Goal: Communication & Community: Share content

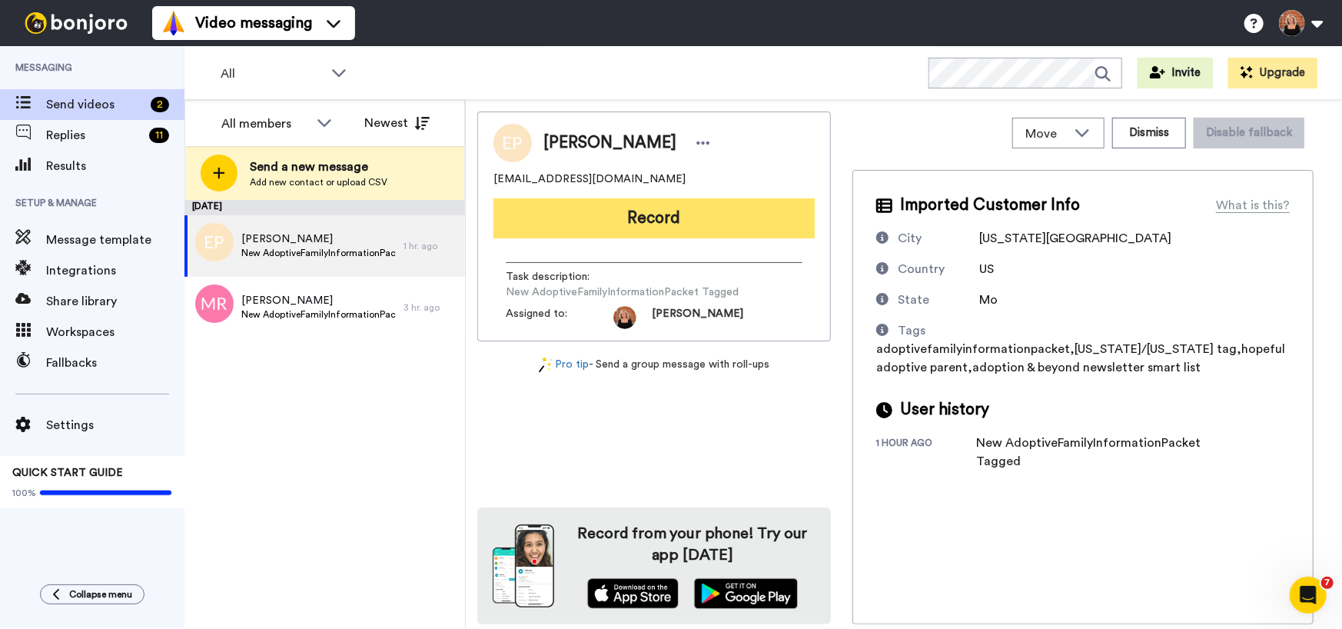
click at [691, 223] on button "Record" at bounding box center [653, 218] width 321 height 40
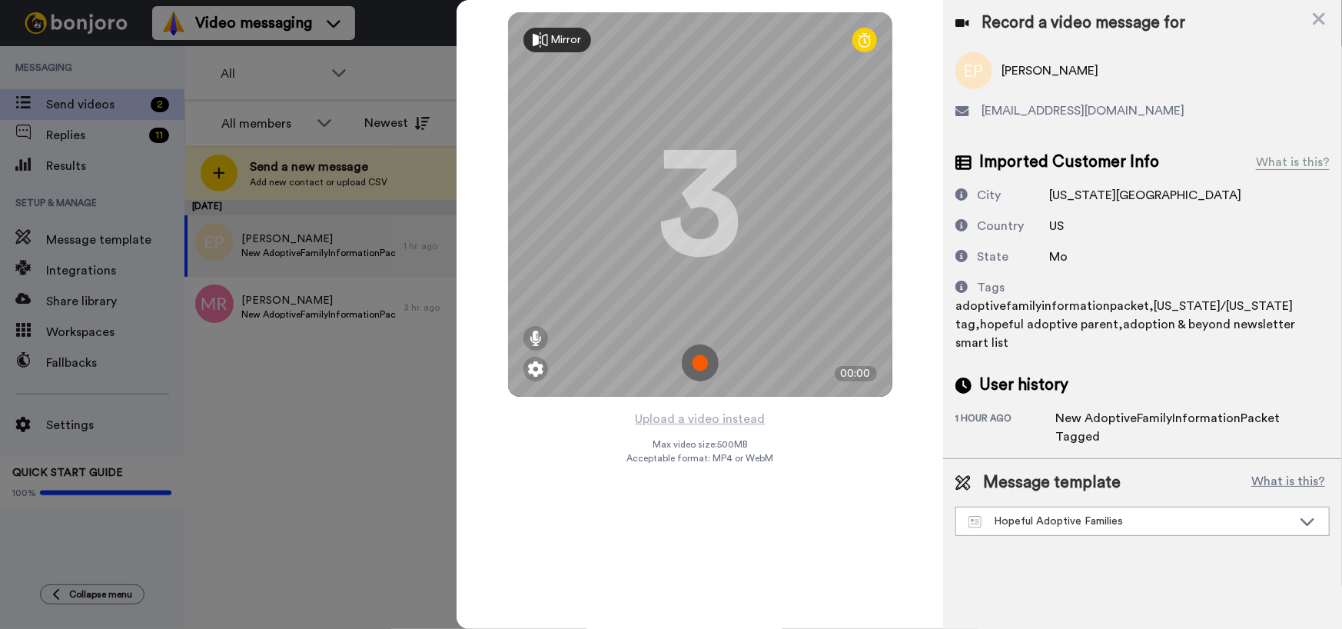
click at [706, 367] on img at bounding box center [700, 362] width 37 height 37
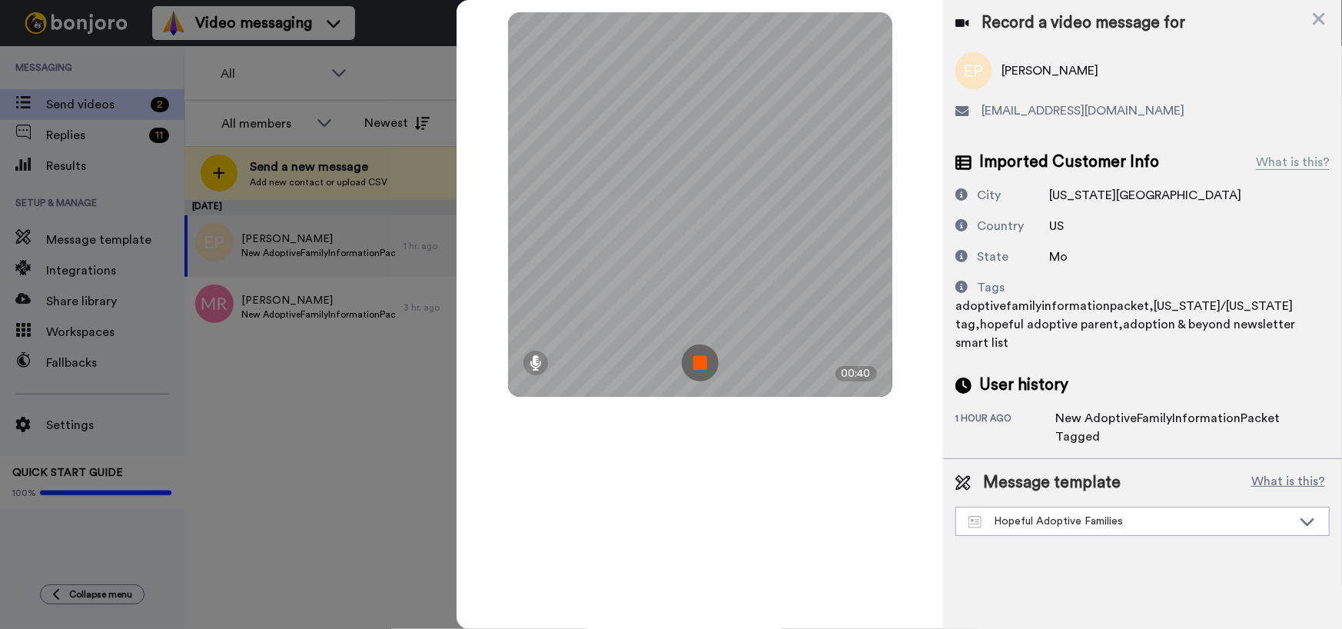
click at [706, 367] on img at bounding box center [700, 362] width 37 height 37
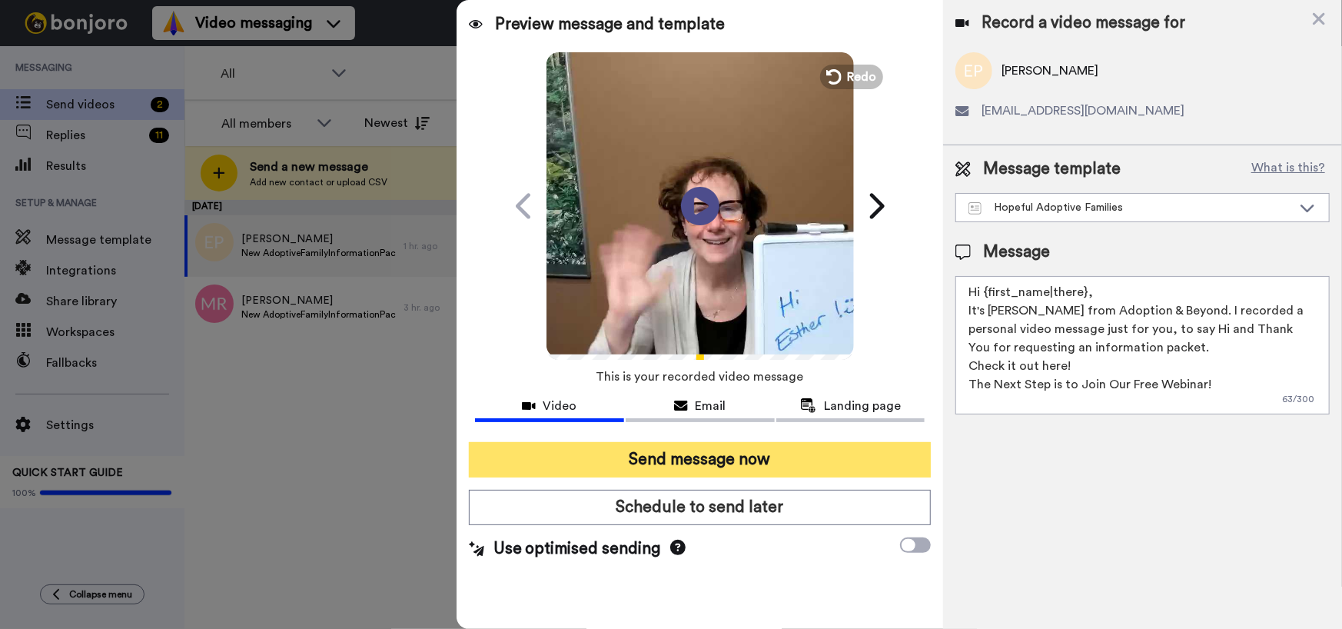
click at [699, 460] on button "Send message now" at bounding box center [700, 459] width 463 height 35
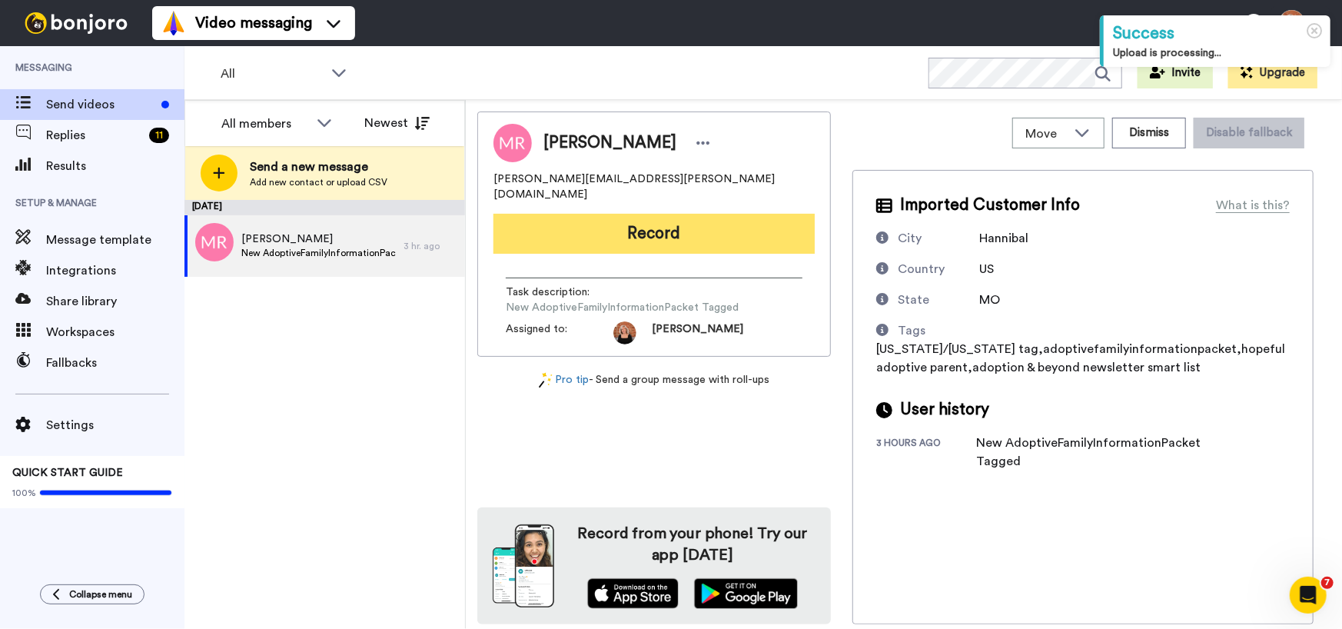
click at [646, 214] on button "Record" at bounding box center [653, 234] width 321 height 40
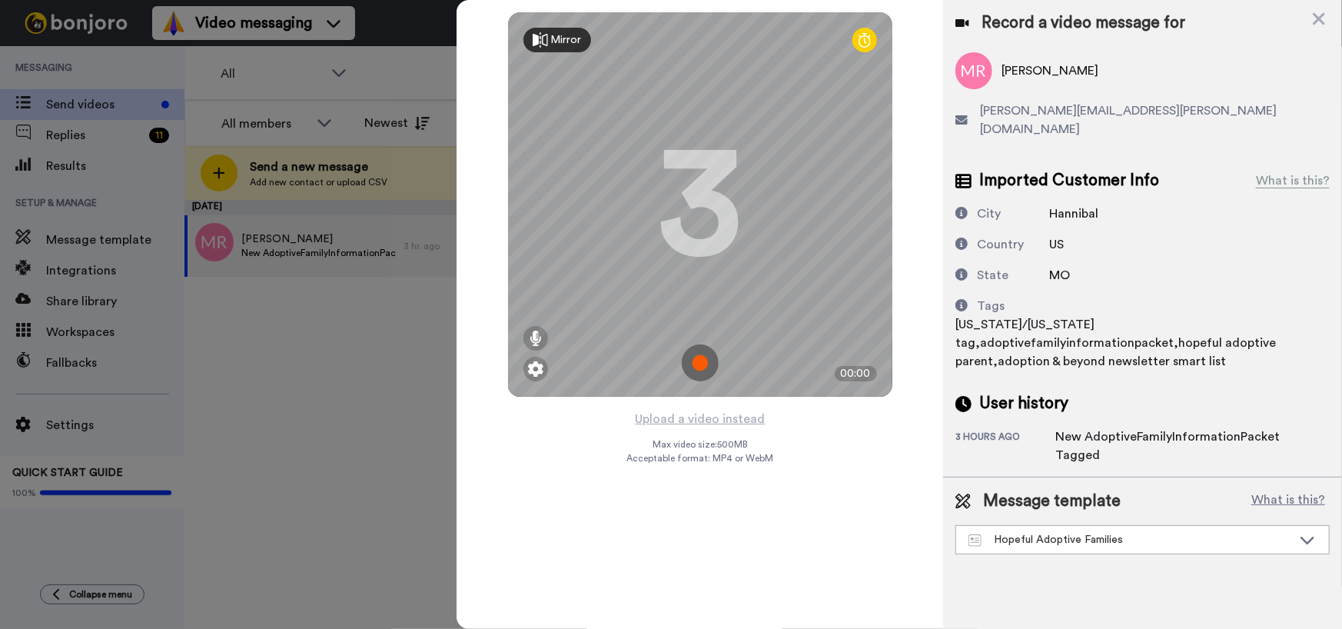
click at [709, 363] on img at bounding box center [700, 362] width 37 height 37
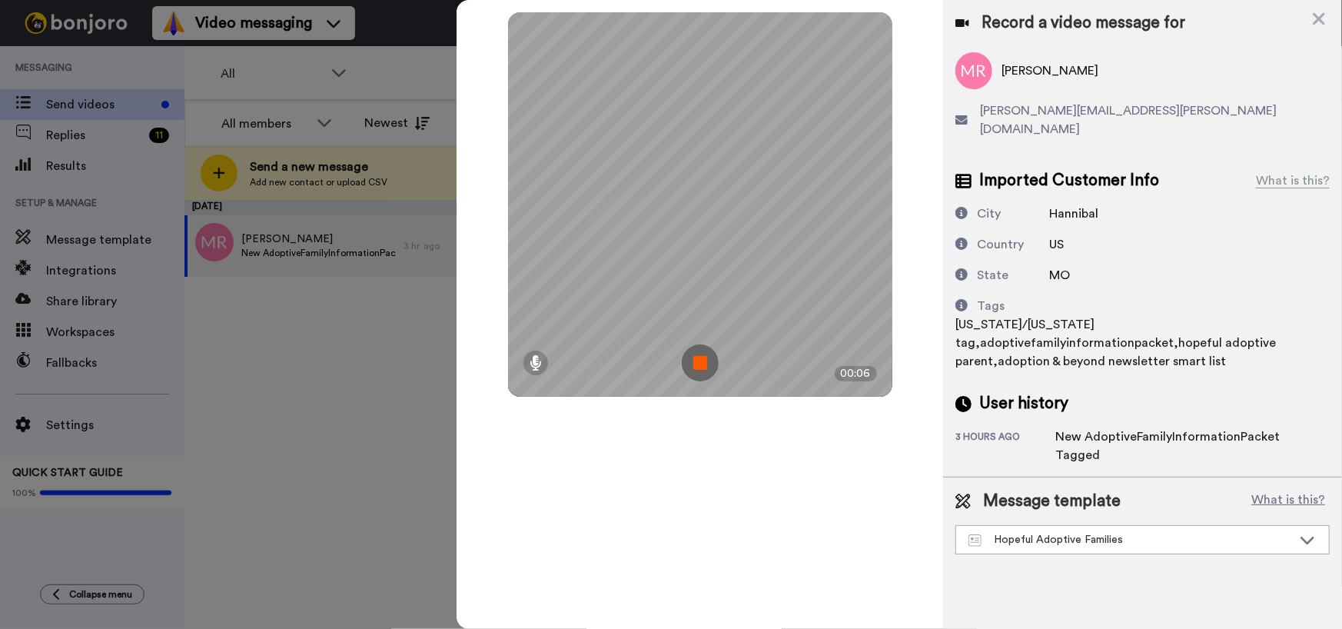
click at [707, 363] on img at bounding box center [700, 362] width 37 height 37
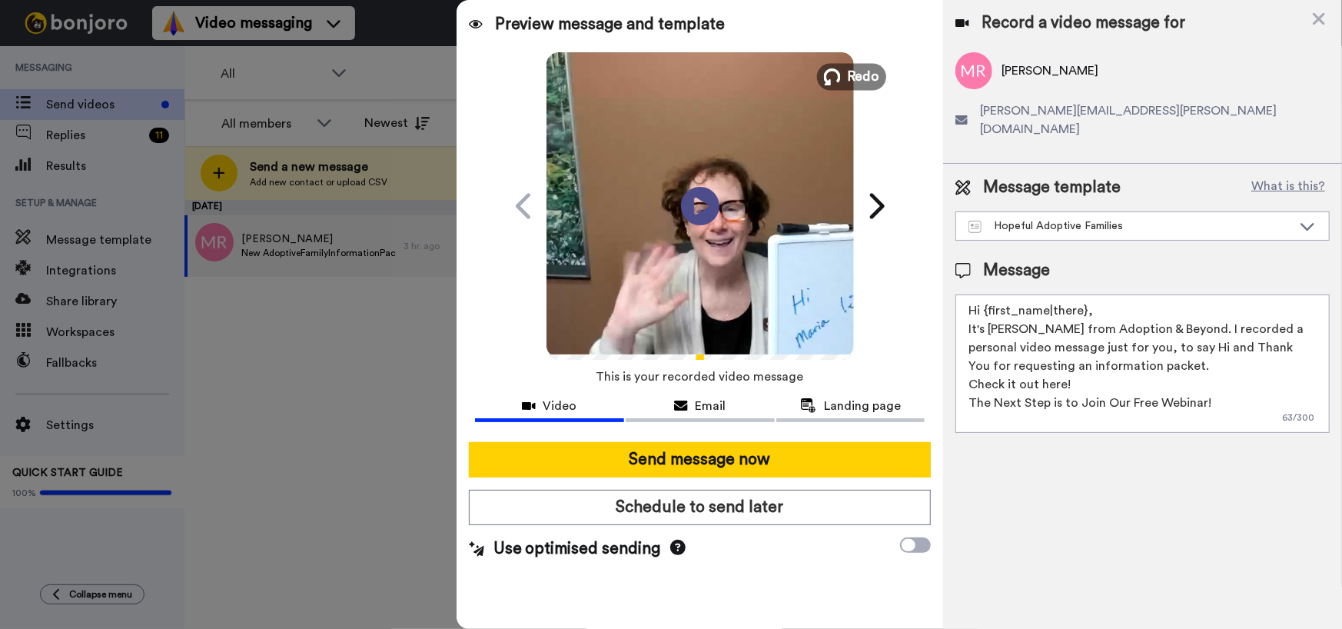
click at [858, 81] on span "Redo" at bounding box center [863, 76] width 32 height 20
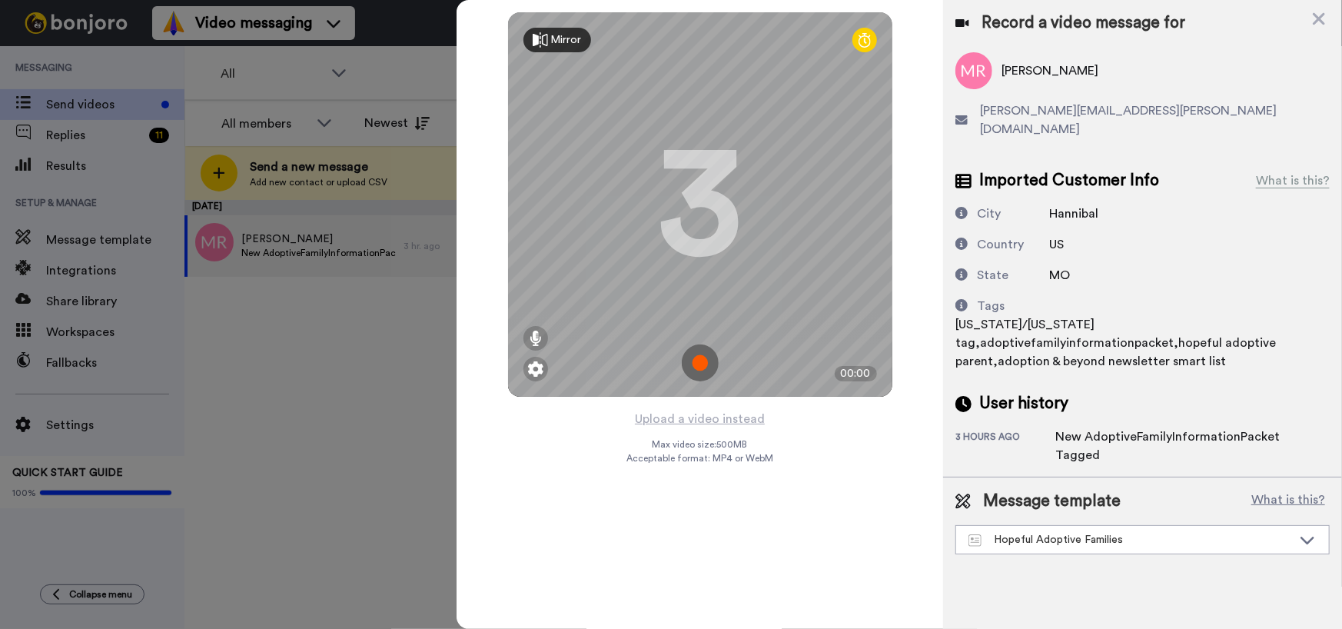
click at [696, 369] on img at bounding box center [700, 362] width 37 height 37
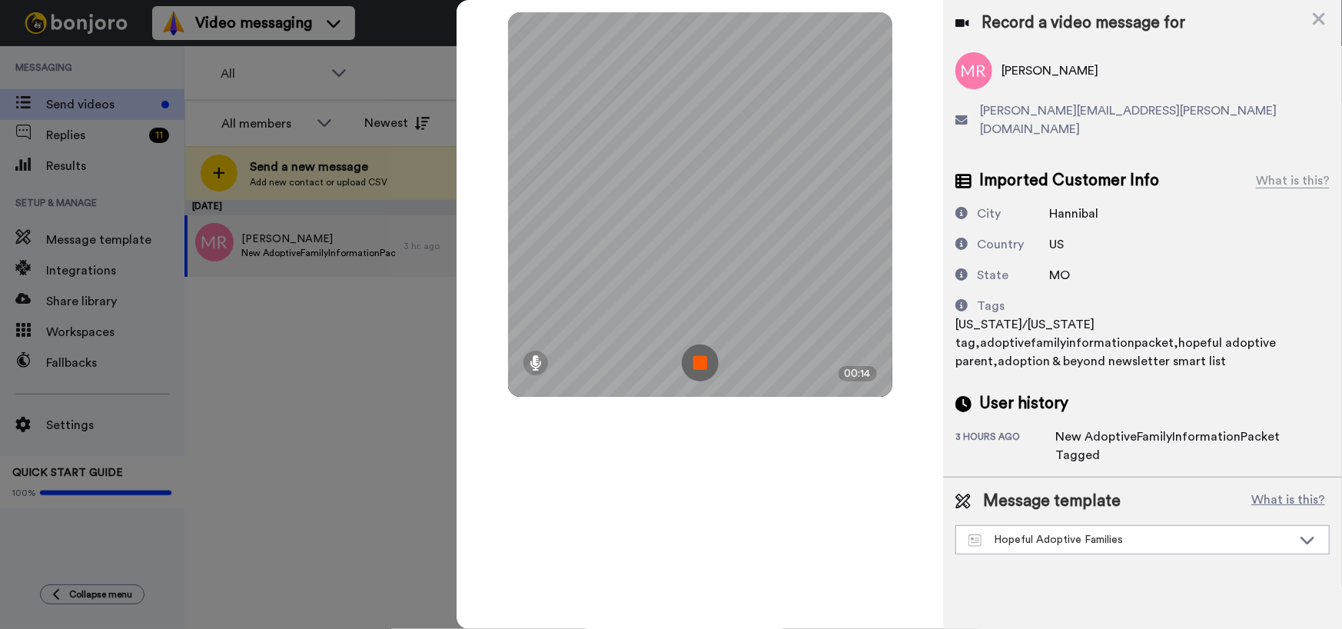
click at [696, 369] on img at bounding box center [700, 362] width 37 height 37
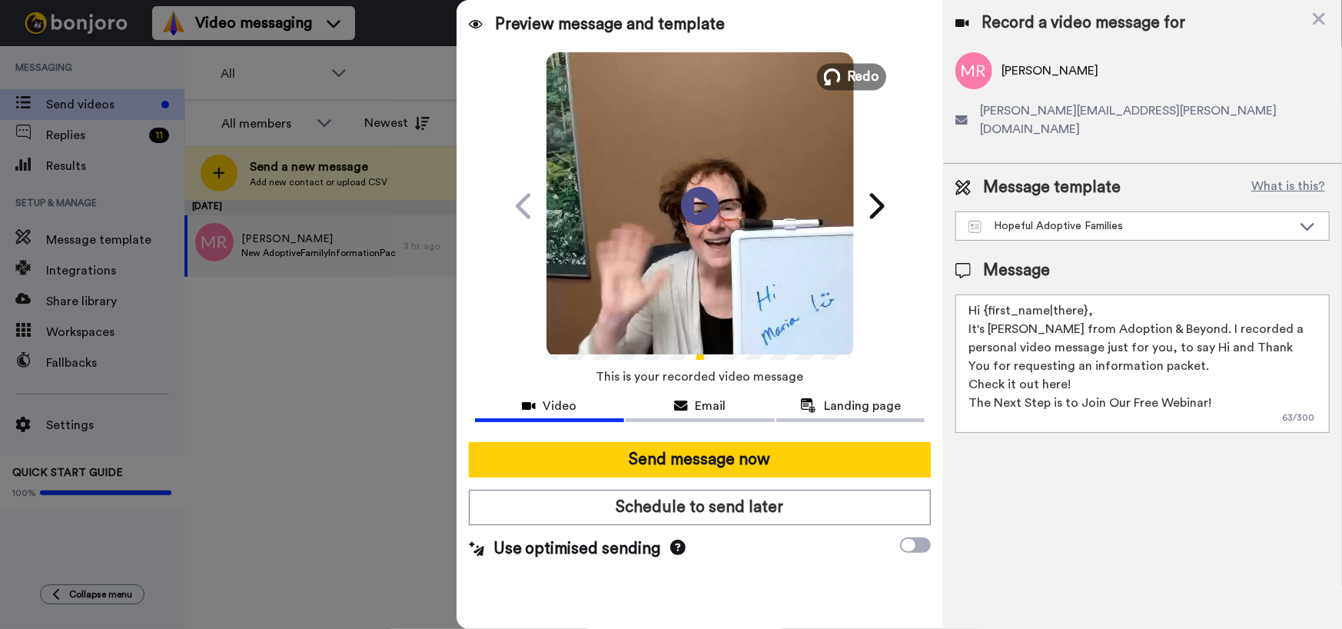
click at [869, 76] on span "Redo" at bounding box center [863, 76] width 32 height 20
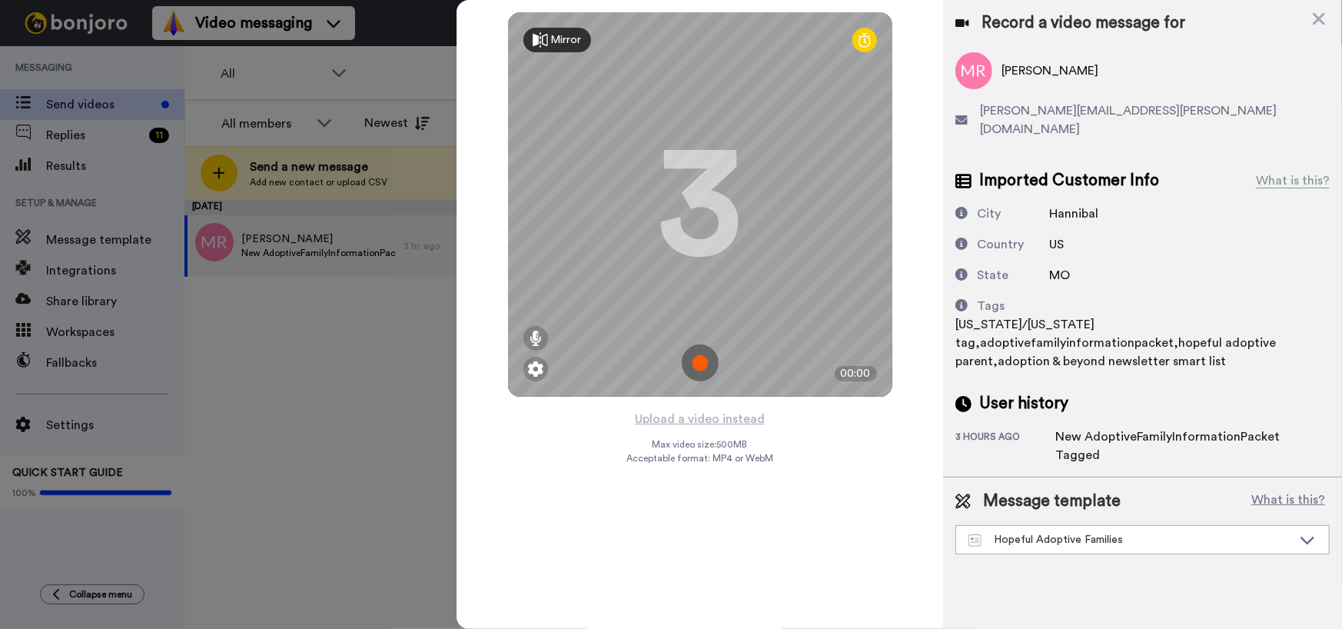
click at [707, 362] on img at bounding box center [700, 362] width 37 height 37
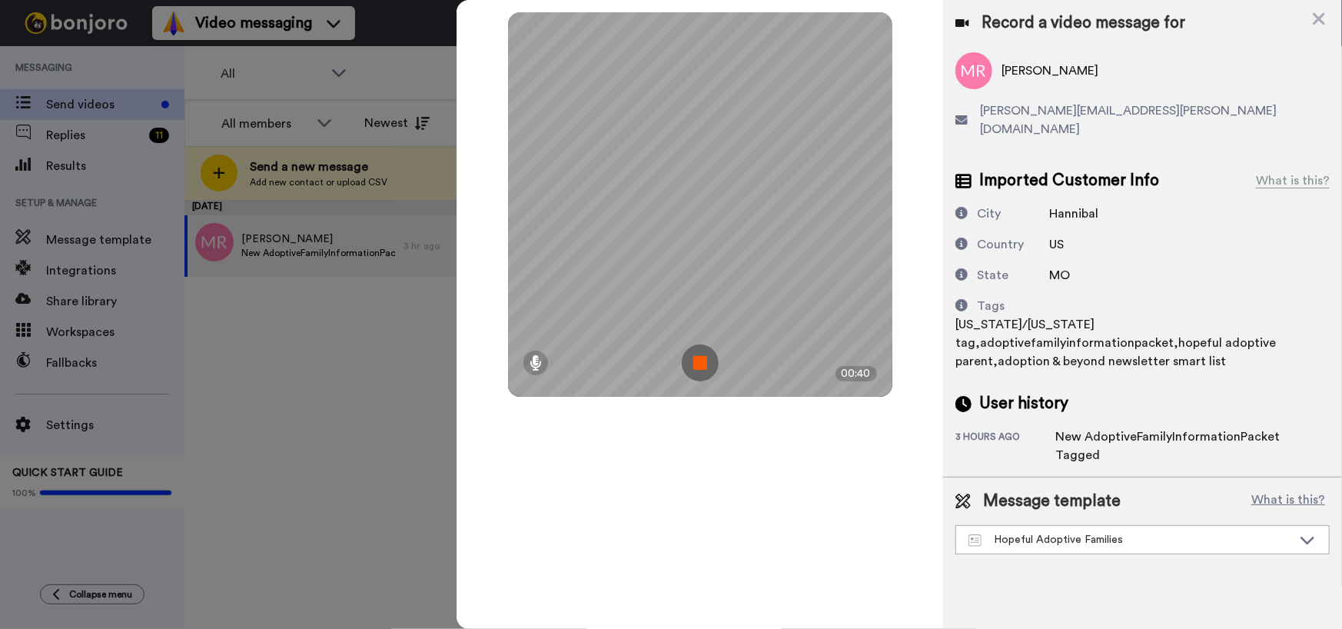
click at [705, 366] on img at bounding box center [700, 362] width 37 height 37
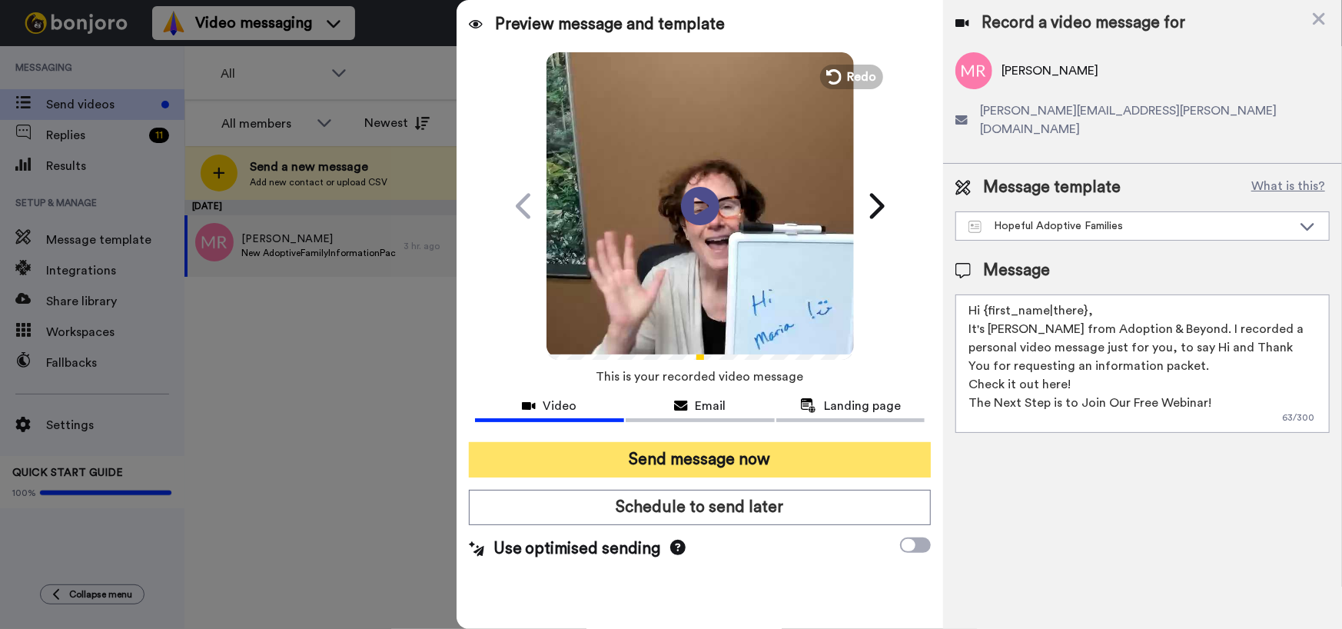
click at [701, 464] on button "Send message now" at bounding box center [700, 459] width 463 height 35
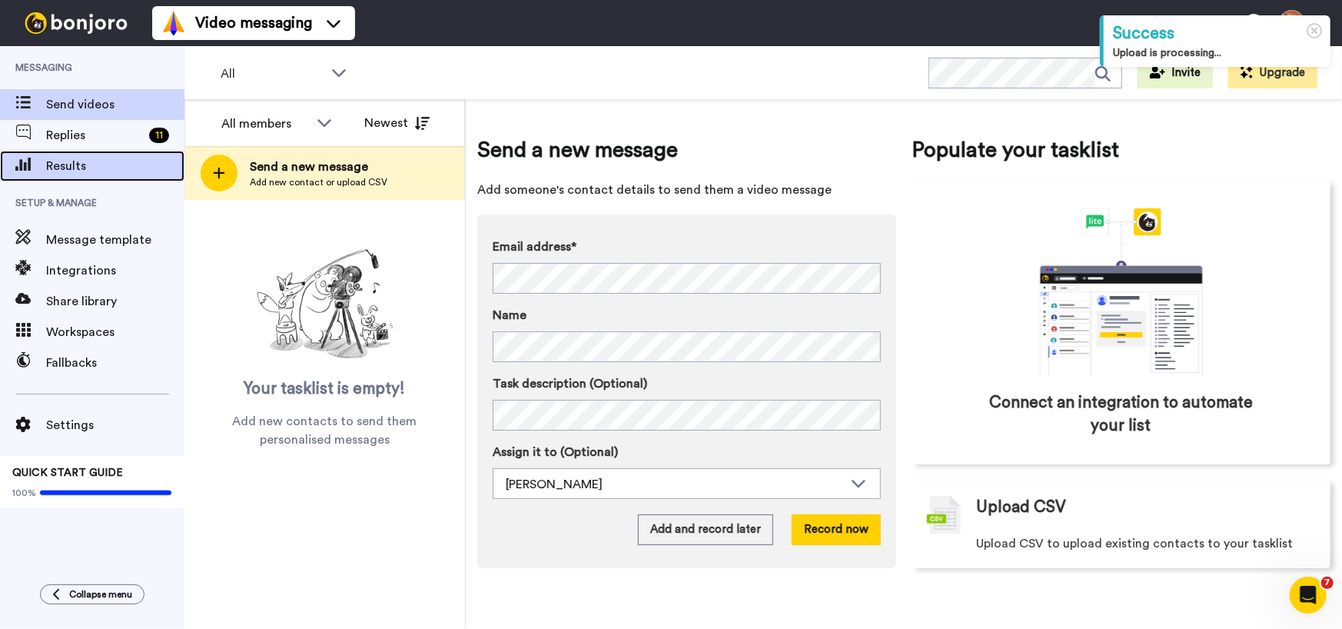
click at [55, 165] on span "Results" at bounding box center [115, 166] width 138 height 18
